Goal: Feedback & Contribution: Submit feedback/report problem

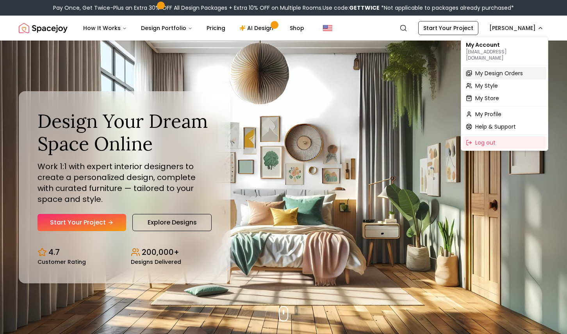
click at [497, 69] on span "My Design Orders" at bounding box center [499, 73] width 48 height 8
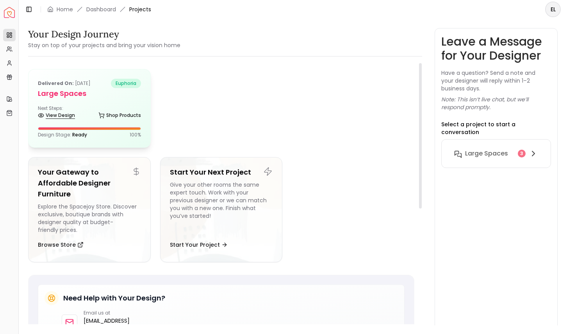
click at [73, 119] on link "View Design" at bounding box center [56, 115] width 37 height 11
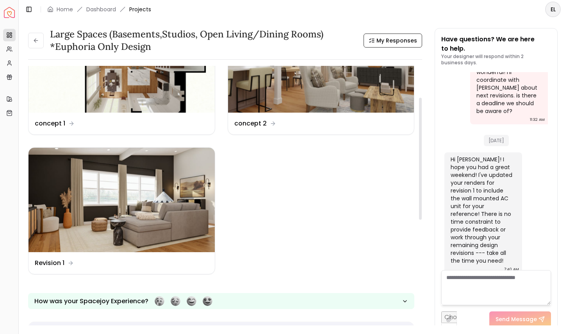
scroll to position [71, 0]
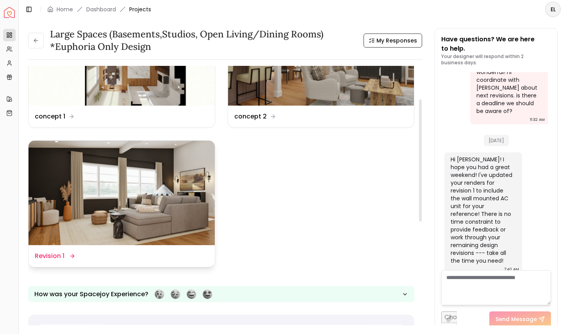
click at [61, 258] on dd "Revision 1" at bounding box center [50, 256] width 30 height 9
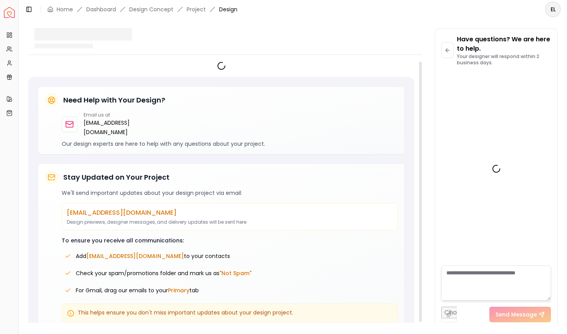
scroll to position [2380, 0]
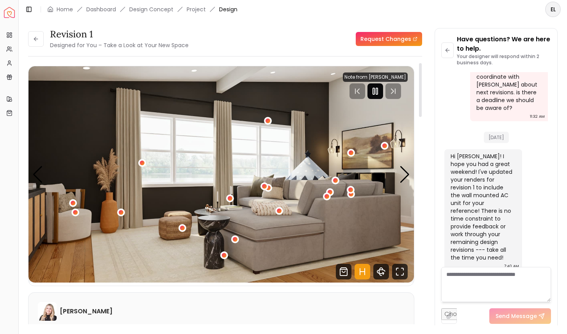
click at [373, 92] on rect "Pause" at bounding box center [374, 91] width 2 height 6
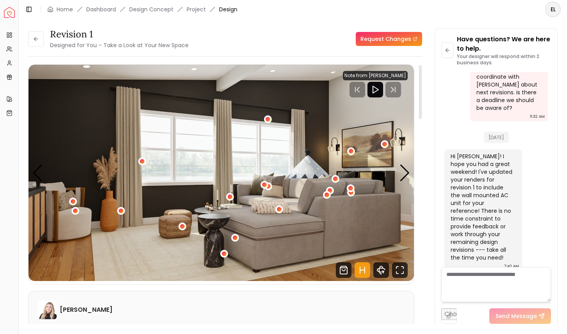
scroll to position [0, 0]
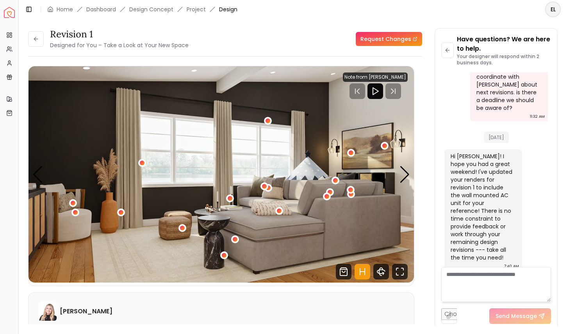
click at [406, 38] on link "Request Changes" at bounding box center [389, 39] width 66 height 14
click at [478, 279] on textarea at bounding box center [496, 284] width 110 height 35
click at [405, 171] on div "Next slide" at bounding box center [404, 174] width 11 height 17
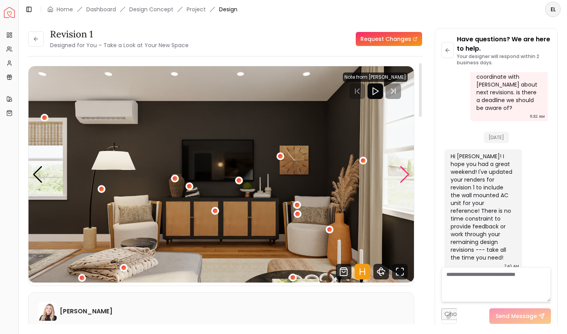
click at [408, 174] on div "Next slide" at bounding box center [404, 174] width 11 height 17
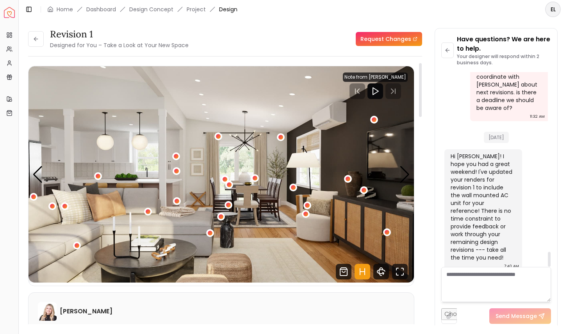
click at [497, 279] on textarea at bounding box center [496, 284] width 110 height 35
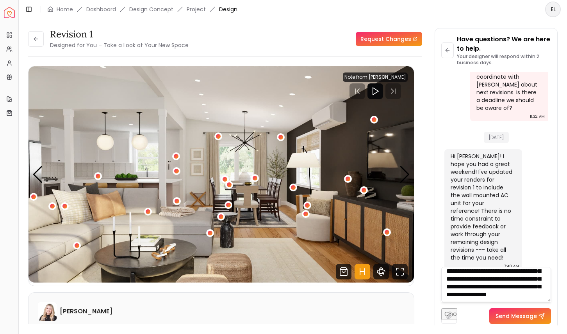
scroll to position [29, 0]
click at [472, 276] on textarea "**********" at bounding box center [496, 284] width 110 height 35
click at [478, 288] on textarea "**********" at bounding box center [496, 284] width 110 height 35
click at [505, 295] on textarea "**********" at bounding box center [496, 284] width 110 height 35
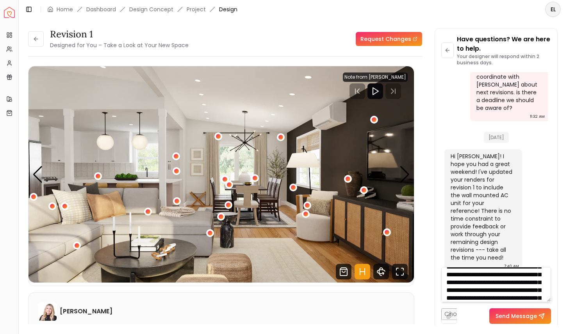
scroll to position [17, 0]
click at [469, 287] on textarea "**********" at bounding box center [496, 284] width 110 height 35
click at [507, 284] on textarea "**********" at bounding box center [496, 284] width 110 height 35
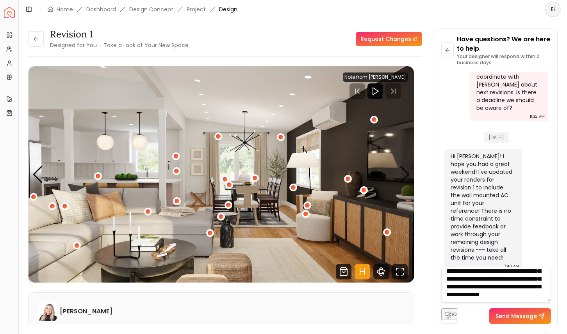
scroll to position [50, 0]
type textarea "**********"
click at [405, 173] on div "Next slide" at bounding box center [404, 174] width 11 height 17
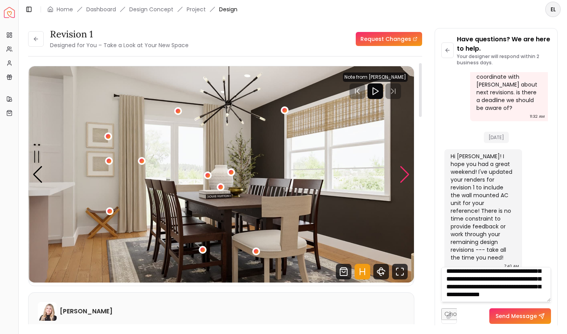
click at [405, 173] on div "Next slide" at bounding box center [404, 174] width 11 height 17
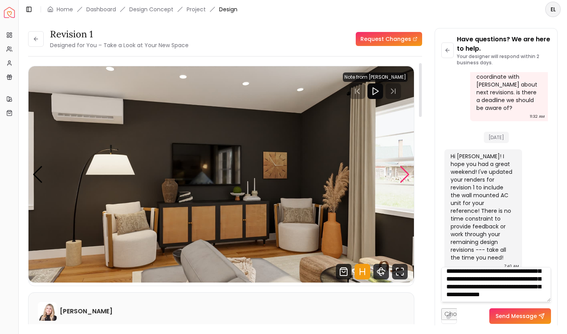
click at [405, 173] on div "Next slide" at bounding box center [404, 174] width 11 height 17
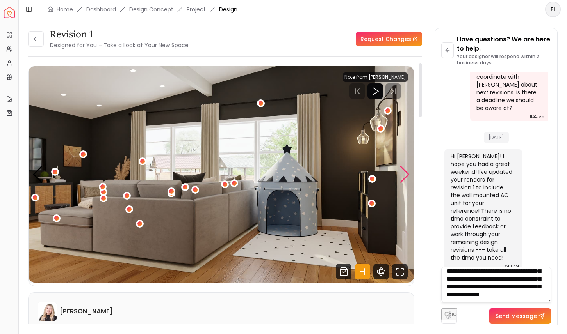
click at [409, 176] on div "Next slide" at bounding box center [404, 174] width 11 height 17
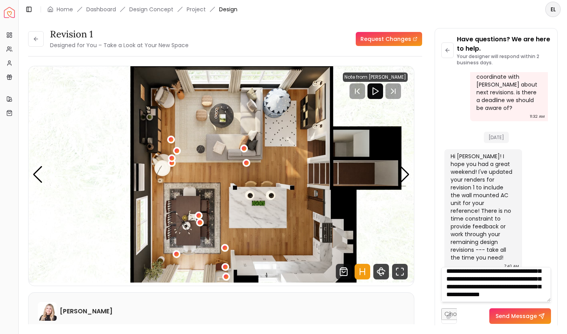
click at [532, 313] on button "Send Message" at bounding box center [520, 317] width 62 height 16
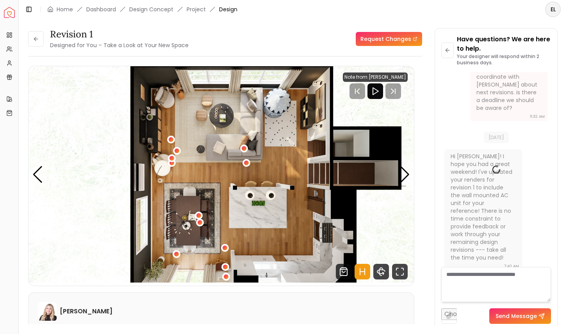
scroll to position [0, 0]
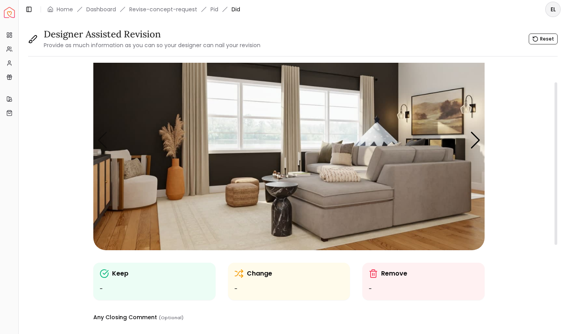
scroll to position [30, 0]
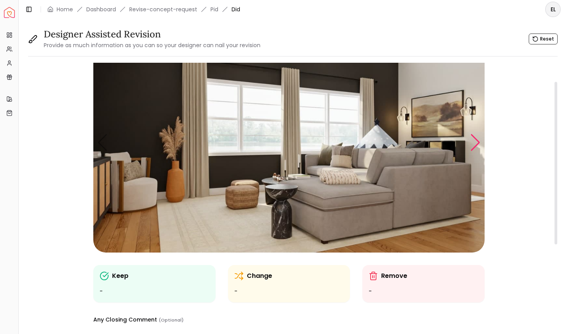
click at [475, 144] on div "Next slide" at bounding box center [475, 142] width 11 height 17
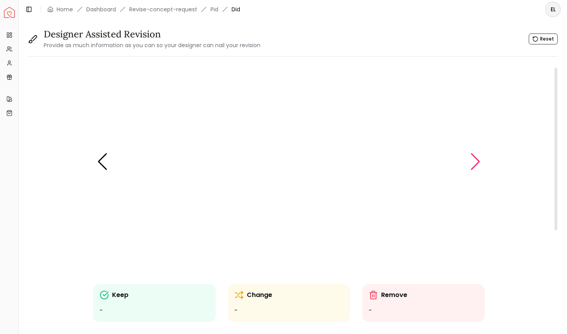
scroll to position [0, 0]
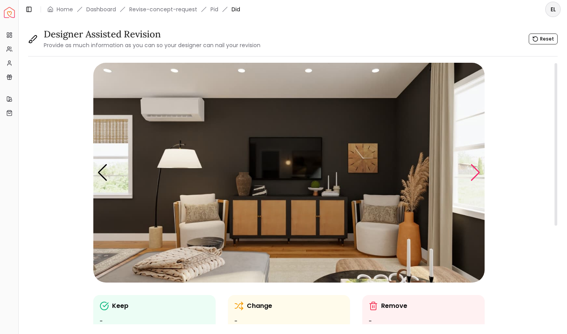
click at [477, 176] on div "Next slide" at bounding box center [475, 172] width 11 height 17
